Goal: Navigation & Orientation: Find specific page/section

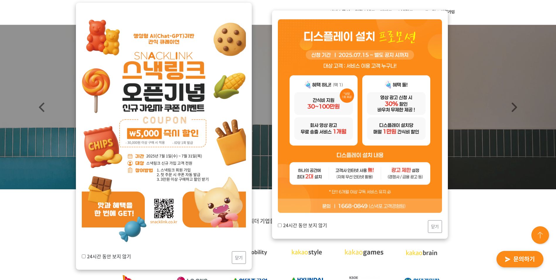
click at [114, 258] on label "24시간 동안 보지 않기" at bounding box center [106, 255] width 49 height 7
click at [86, 258] on input "24시간 동안 보지 않기" at bounding box center [84, 256] width 4 height 4
checkbox input "true"
click at [239, 258] on button "닫기" at bounding box center [239, 257] width 14 height 13
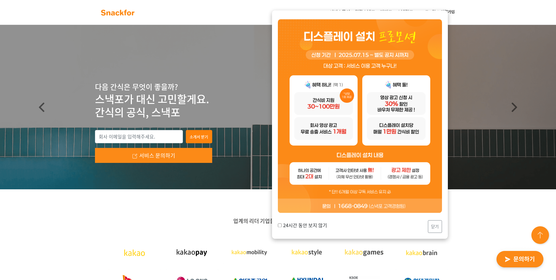
click at [281, 226] on input "24시간 동안 보지 않기" at bounding box center [280, 225] width 4 height 4
checkbox input "true"
click at [430, 223] on button "닫기" at bounding box center [435, 226] width 14 height 13
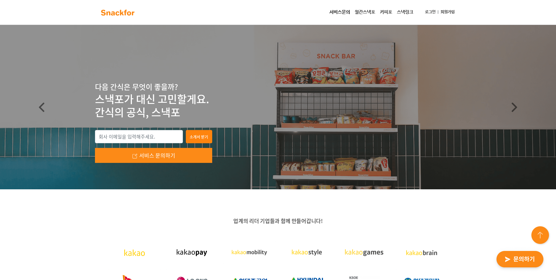
click at [354, 14] on link "월간스낵포" at bounding box center [364, 12] width 25 height 12
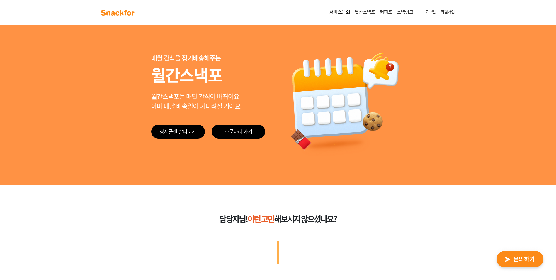
click at [385, 13] on link "커피포" at bounding box center [385, 12] width 17 height 12
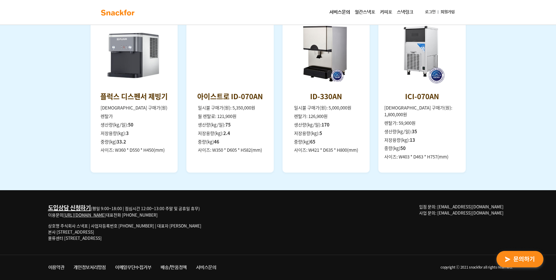
scroll to position [821, 0]
